Goal: Answer question/provide support

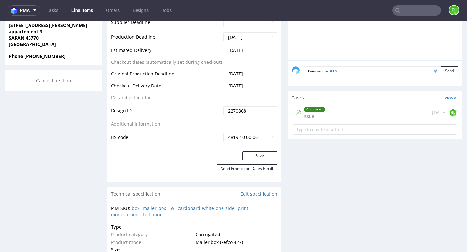
scroll to position [21, 0]
click at [409, 12] on input "text" at bounding box center [416, 10] width 49 height 10
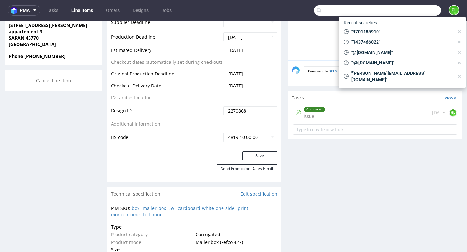
paste input "R843523432"
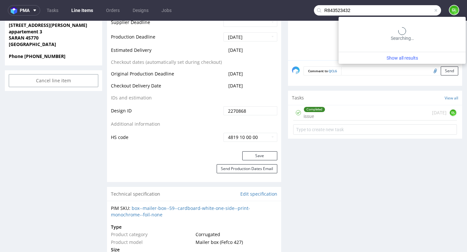
type input "R843523432"
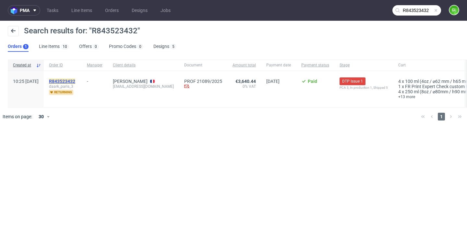
click at [75, 82] on mark "R843523432" at bounding box center [62, 81] width 26 height 5
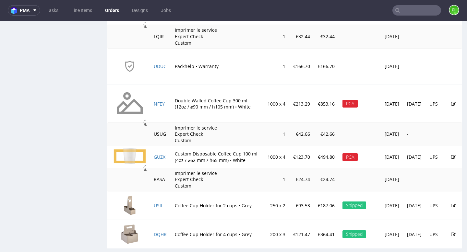
scroll to position [610, 0]
click at [160, 159] on link "GUZX" at bounding box center [160, 158] width 12 height 6
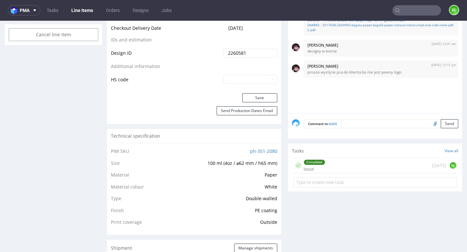
scroll to position [384, 0]
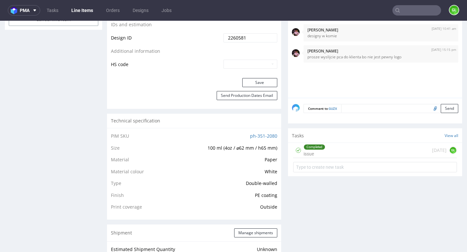
click at [375, 148] on div "Completed issue 2 days ago GL" at bounding box center [375, 150] width 164 height 15
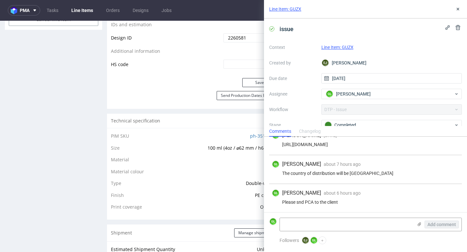
scroll to position [11, 0]
click at [457, 7] on icon at bounding box center [457, 8] width 5 height 5
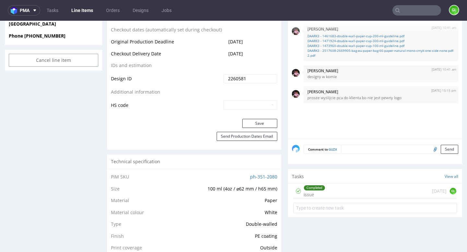
scroll to position [389, 0]
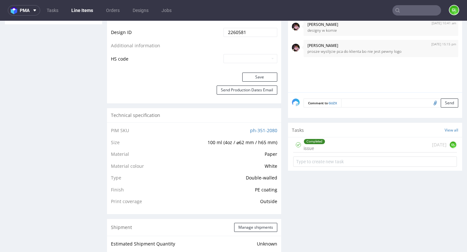
click at [367, 144] on div "Completed issue 2 days ago GL" at bounding box center [375, 145] width 164 height 15
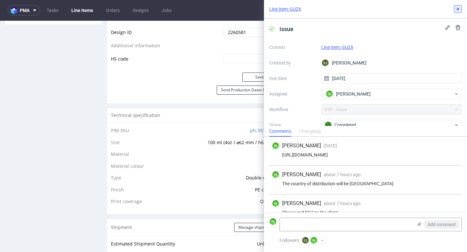
click at [457, 11] on icon at bounding box center [457, 8] width 5 height 5
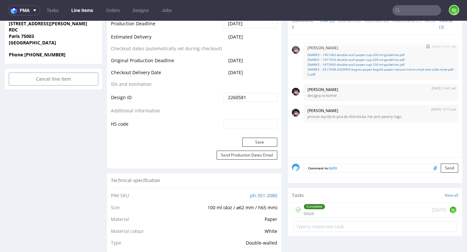
scroll to position [327, 0]
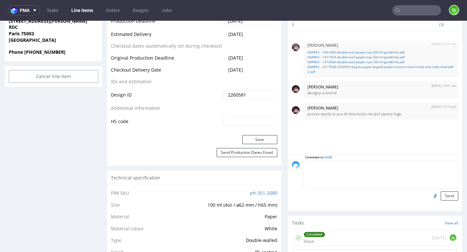
click at [368, 165] on textarea at bounding box center [381, 175] width 155 height 28
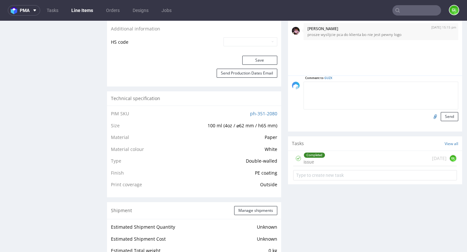
scroll to position [406, 0]
click at [357, 155] on div "Completed issue 2 days ago GL" at bounding box center [375, 158] width 164 height 15
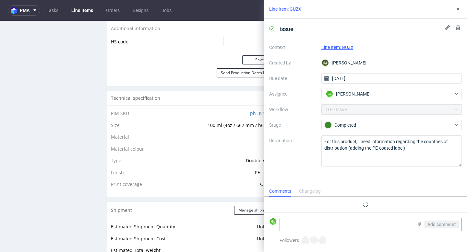
scroll to position [11, 0]
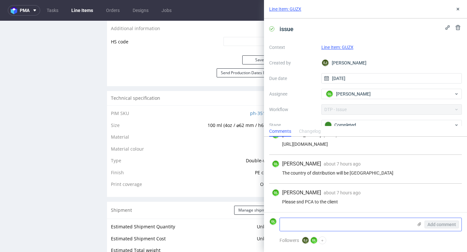
click at [318, 223] on textarea at bounding box center [346, 224] width 133 height 13
paste textarea "1. Would it be possible please to have an overview on the cup? Otherwise, it’s …"
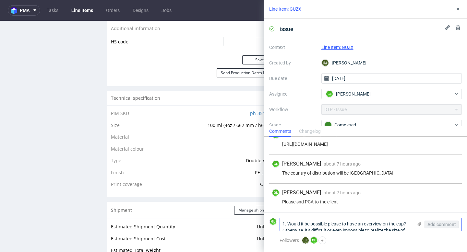
scroll to position [0, 0]
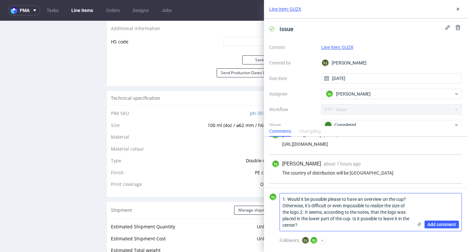
click at [300, 212] on textarea "1. Would it be possible please to have an overview on the cup? Otherwise, it’s …" at bounding box center [346, 213] width 133 height 38
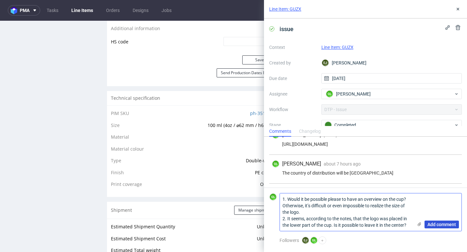
type textarea "1. Would it be possible please to have an overview on the cup? Otherwise, it’s …"
click at [438, 223] on span "Add comment" at bounding box center [441, 224] width 29 height 5
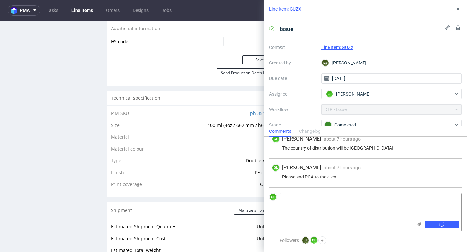
scroll to position [55, 0]
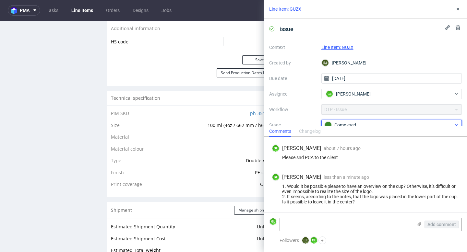
click at [384, 123] on div "Completed" at bounding box center [389, 125] width 129 height 7
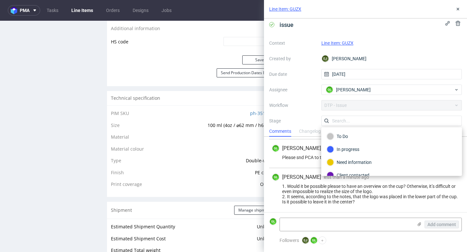
scroll to position [47, 0]
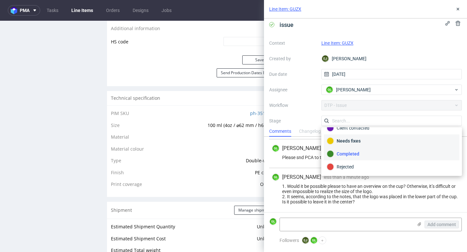
click at [363, 142] on div "Needs fixes" at bounding box center [392, 141] width 130 height 7
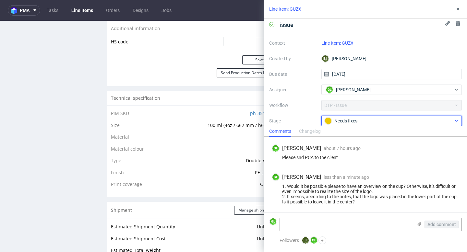
click at [366, 125] on span "Needs fixes" at bounding box center [389, 121] width 130 height 8
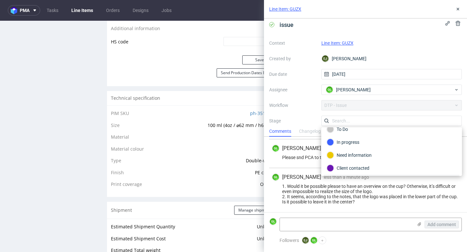
scroll to position [13, 0]
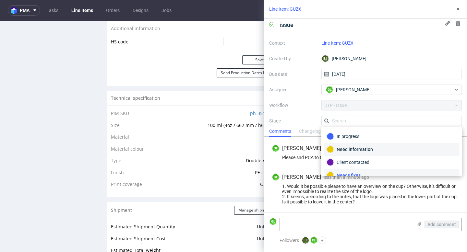
click at [362, 148] on div "Need information" at bounding box center [392, 149] width 130 height 7
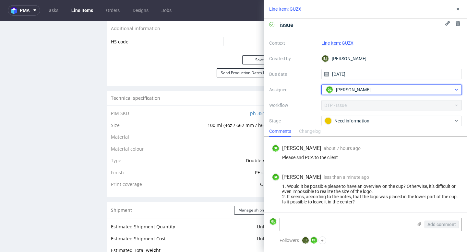
click at [392, 89] on div "GL Guillaume Leroux" at bounding box center [389, 90] width 130 height 10
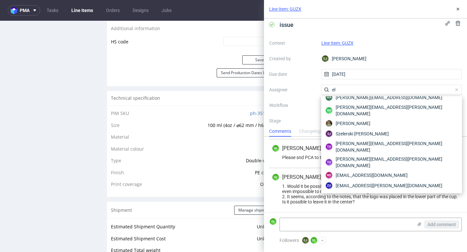
scroll to position [178, 0]
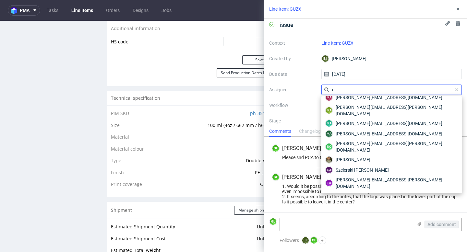
type input "e"
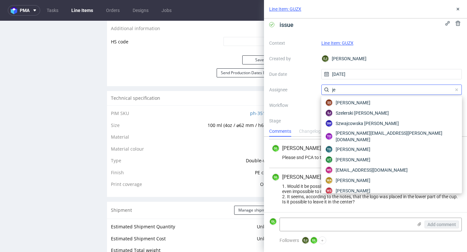
scroll to position [0, 0]
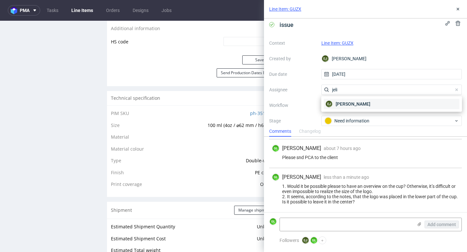
type input "jeli"
click at [373, 103] on div "EJ Elżbieta Jelińska" at bounding box center [392, 104] width 136 height 10
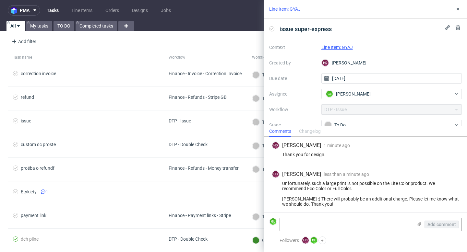
scroll to position [89, 0]
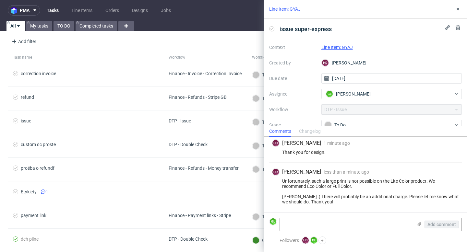
click at [291, 10] on link "Line Item: GYAJ" at bounding box center [284, 9] width 31 height 6
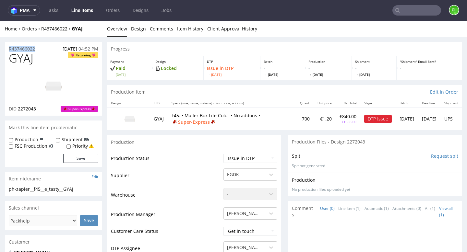
drag, startPoint x: 40, startPoint y: 50, endPoint x: 3, endPoint y: 50, distance: 36.3
copy p "R437466022"
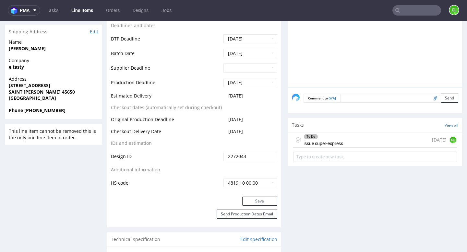
scroll to position [307, 0]
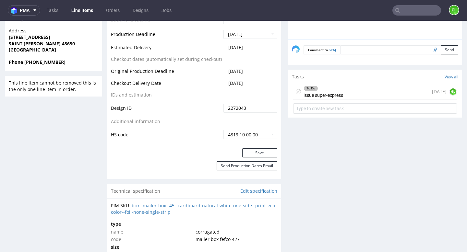
click at [342, 100] on div "To Do issue super-express today GL" at bounding box center [375, 100] width 174 height 32
click at [341, 92] on div "To Do issue super-express" at bounding box center [324, 91] width 40 height 15
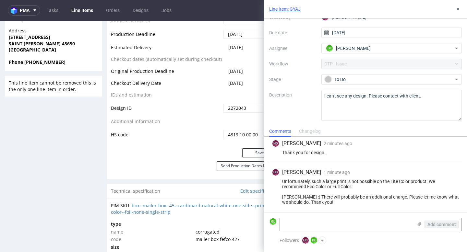
scroll to position [89, 0]
drag, startPoint x: 282, startPoint y: 151, endPoint x: 331, endPoint y: 152, distance: 49.0
click at [331, 152] on div "Thank you for design." at bounding box center [365, 152] width 187 height 5
copy div "Thank you for design."
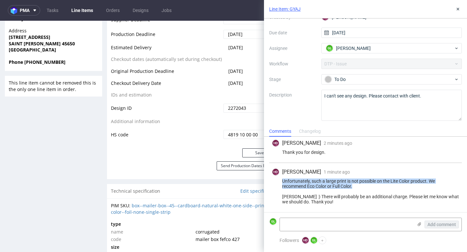
drag, startPoint x: 282, startPoint y: 180, endPoint x: 359, endPoint y: 184, distance: 76.6
click at [359, 184] on div "Unfortunately, such a large print is not possible on the Lite Color product. We…" at bounding box center [365, 192] width 187 height 26
copy div "Unfortunately, such a large print is not possible on the Lite Color product. We…"
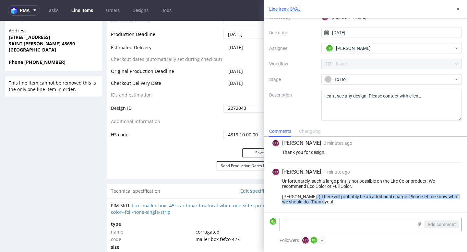
drag, startPoint x: 307, startPoint y: 196, endPoint x: 331, endPoint y: 205, distance: 24.8
click at [331, 205] on div "HD Hapka Dominika 1 minute ago 8th Oct 2025, 16:22 Unfortunately, such a large …" at bounding box center [365, 187] width 193 height 49
copy div "There will probably be an additional charge. Please let me know what we should …"
